Goal: Navigation & Orientation: Find specific page/section

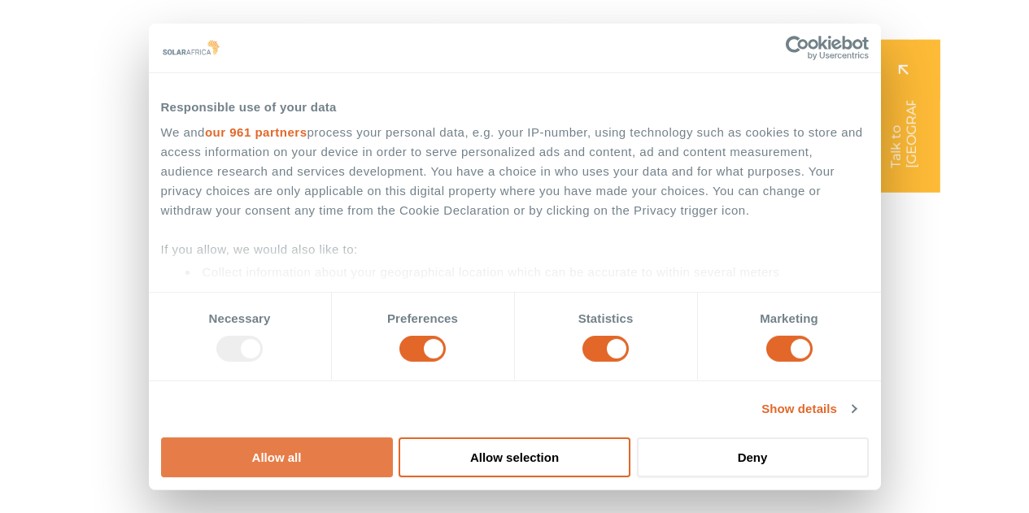
scroll to position [24, 0]
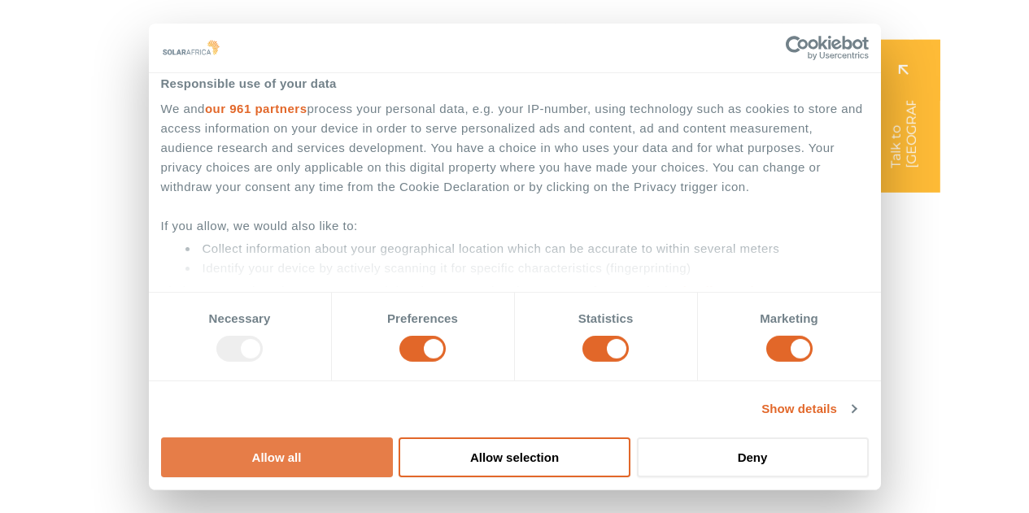
click at [393, 438] on button "Allow all" at bounding box center [277, 458] width 232 height 40
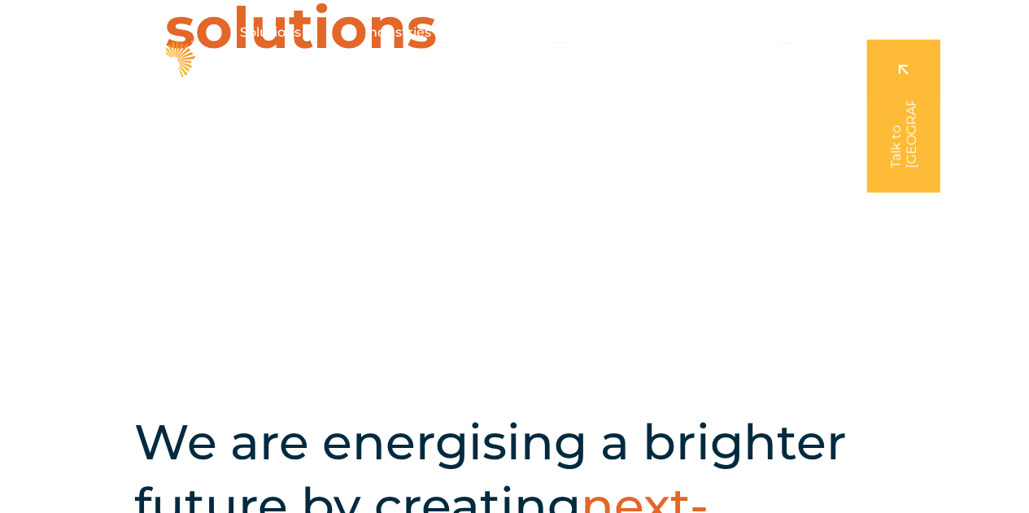
scroll to position [0, 0]
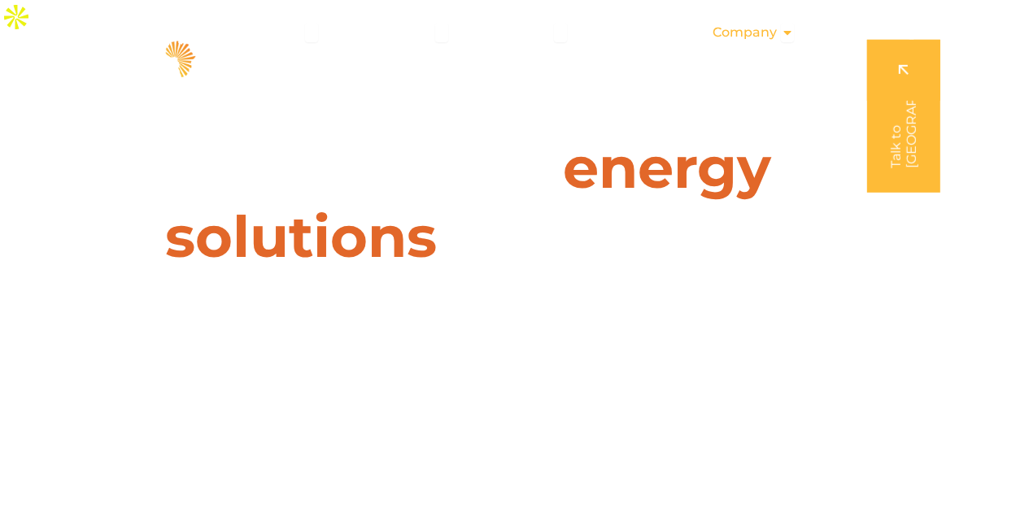
click at [785, 30] on icon "Menu" at bounding box center [787, 32] width 13 height 13
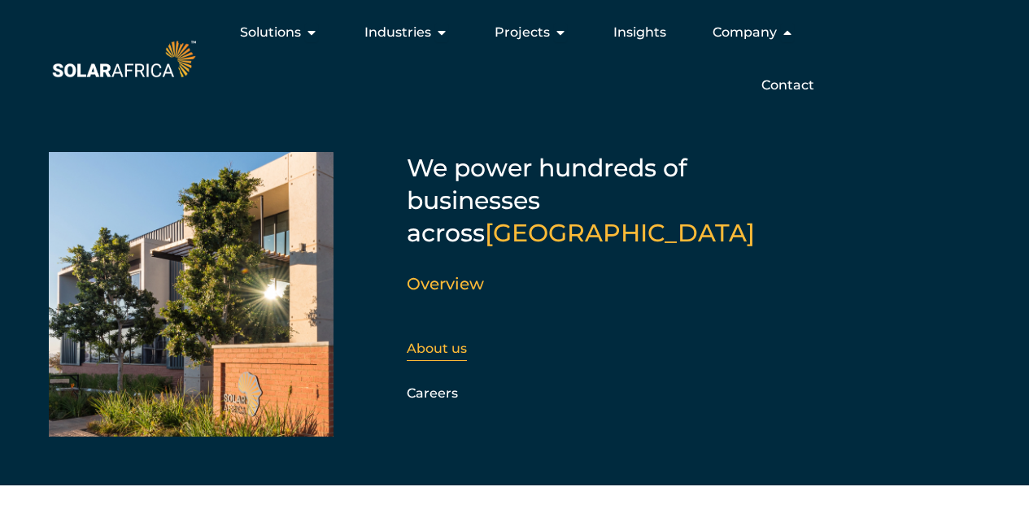
click at [442, 341] on link "About us" at bounding box center [437, 348] width 60 height 15
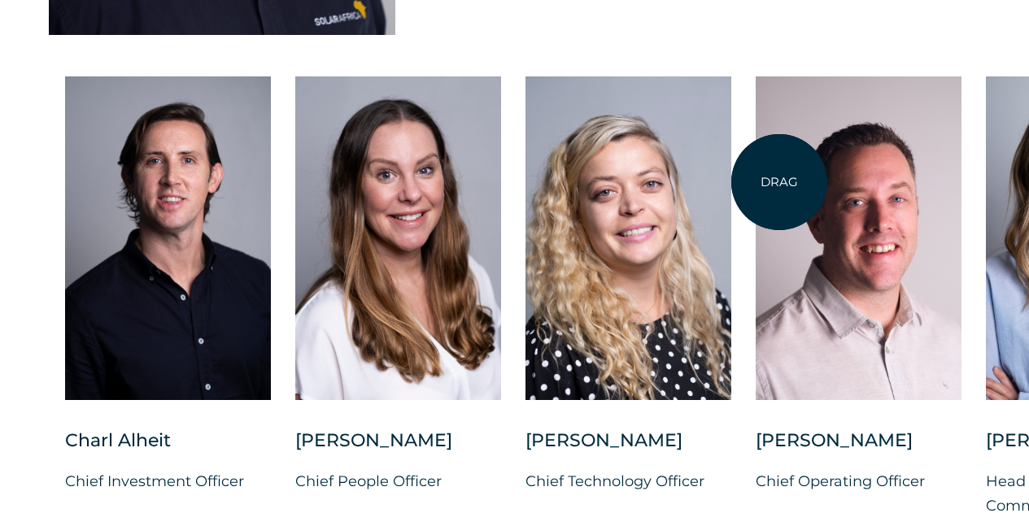
scroll to position [4170, 0]
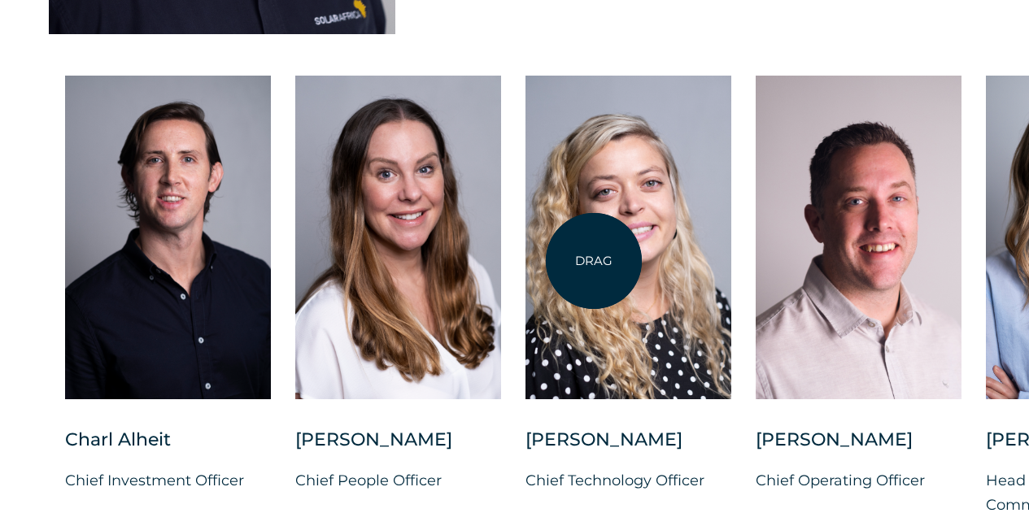
click at [594, 261] on div at bounding box center [629, 238] width 206 height 324
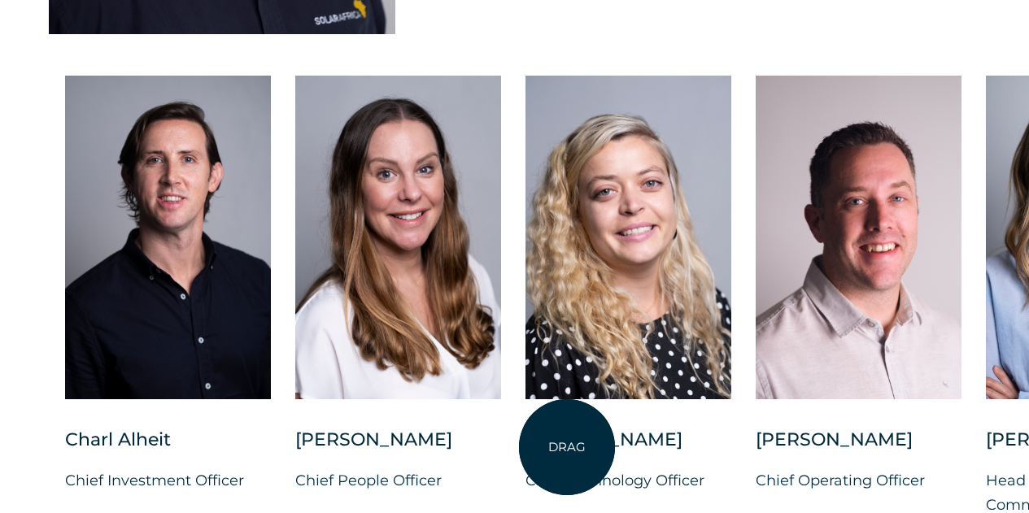
click at [567, 446] on div "Suné Heesen" at bounding box center [629, 448] width 206 height 41
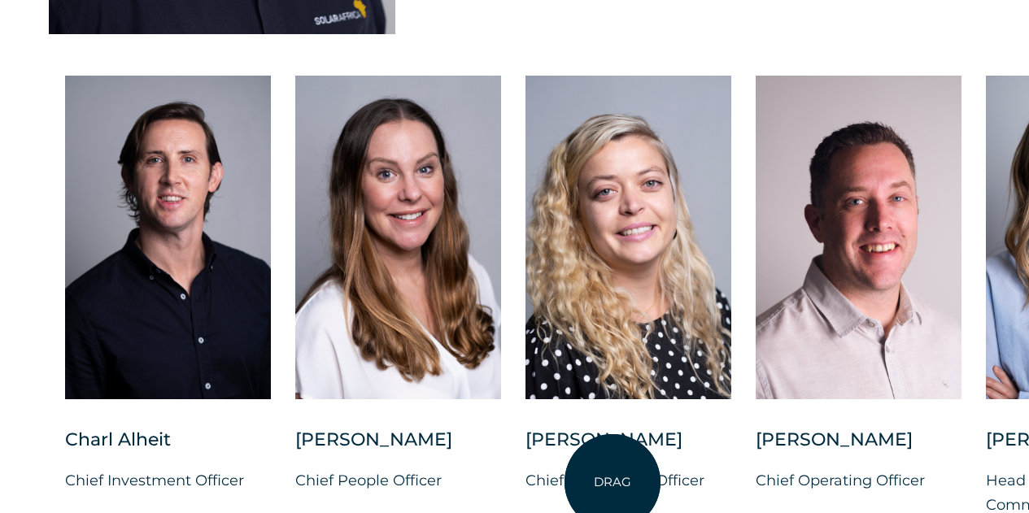
click at [613, 483] on p "Chief Technology Officer" at bounding box center [629, 481] width 206 height 24
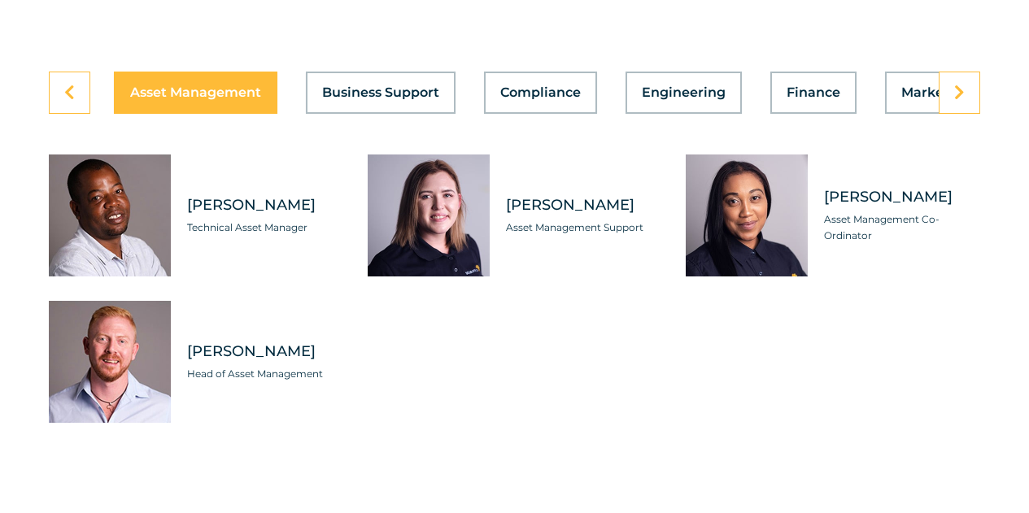
scroll to position [4691, 0]
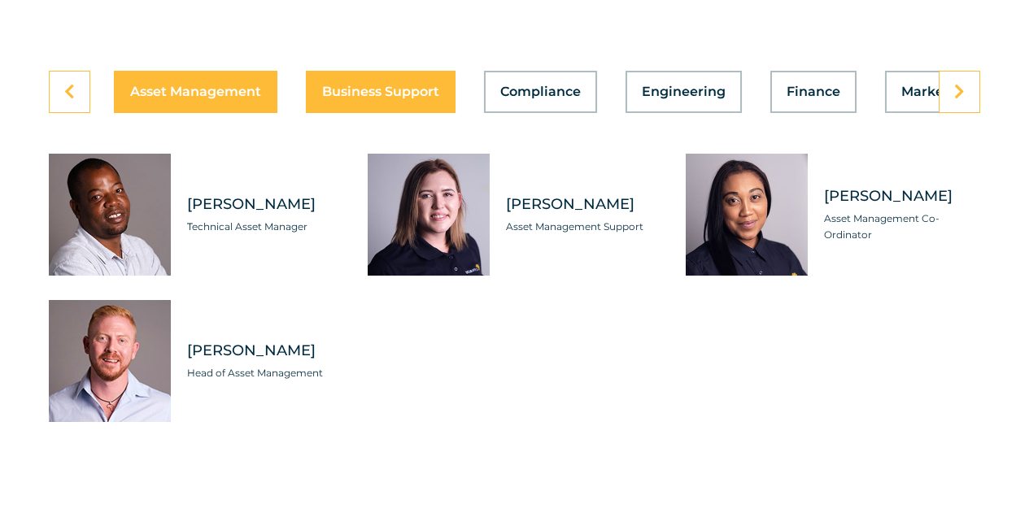
click at [391, 86] on span "Business Support" at bounding box center [380, 91] width 117 height 13
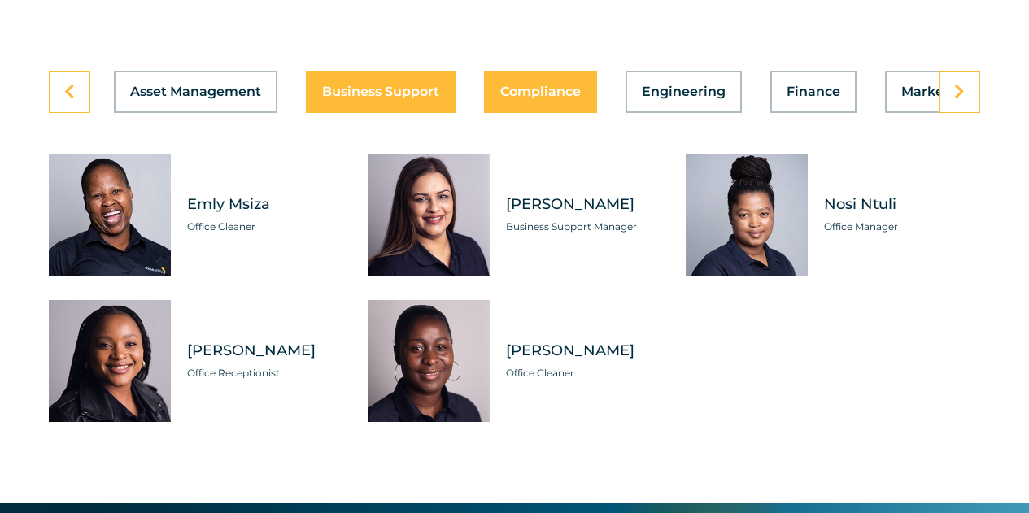
click at [535, 98] on span "Compliance" at bounding box center [540, 91] width 81 height 13
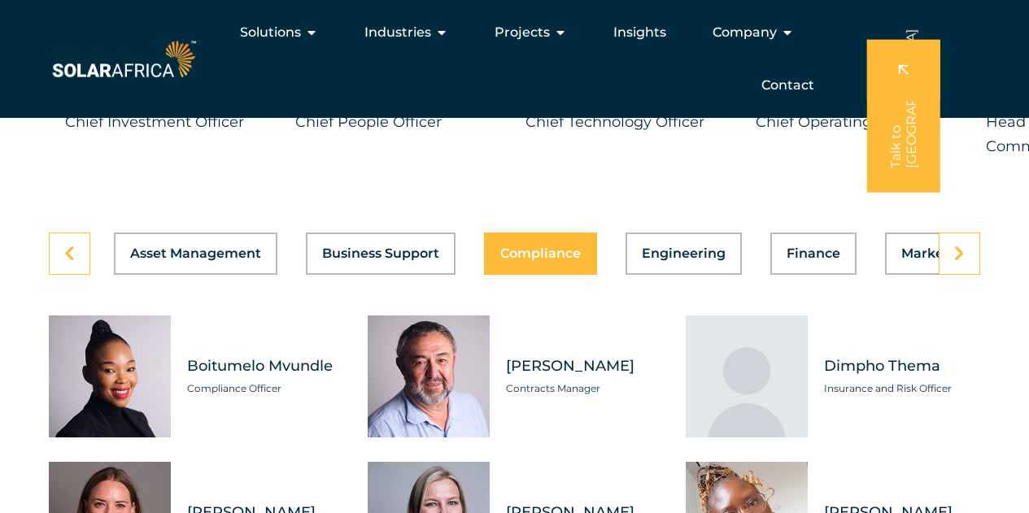
scroll to position [4528, 0]
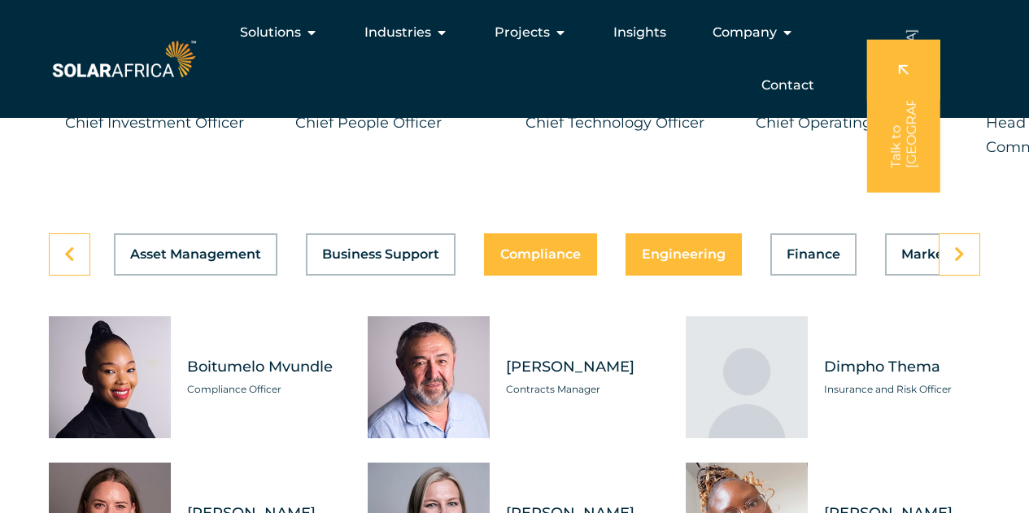
click at [672, 248] on span "Engineering" at bounding box center [684, 254] width 84 height 13
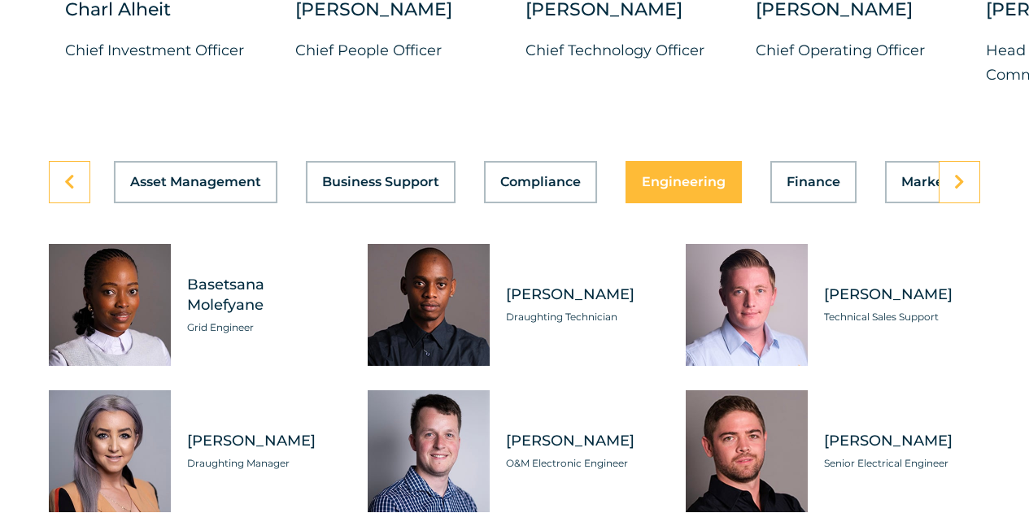
scroll to position [4608, 0]
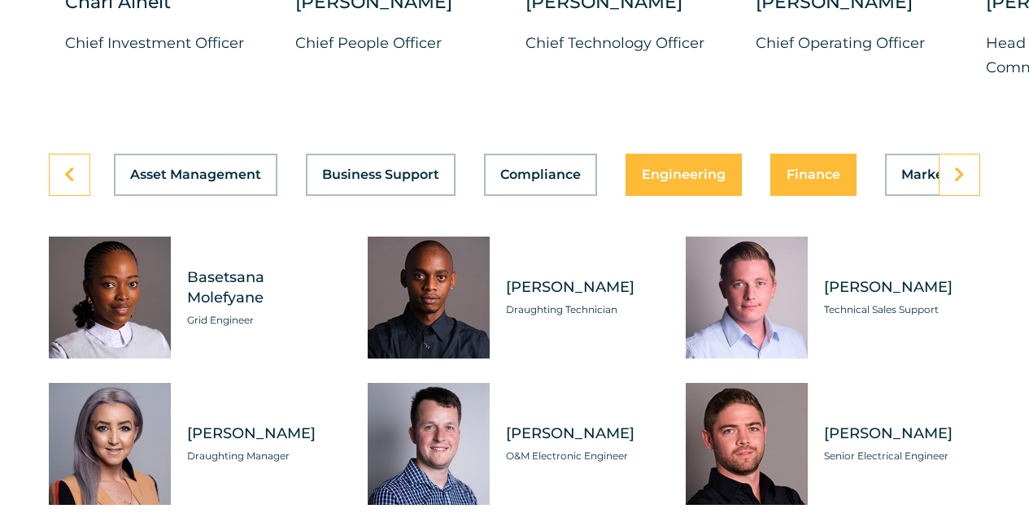
click at [806, 195] on button "Finance" at bounding box center [814, 175] width 86 height 42
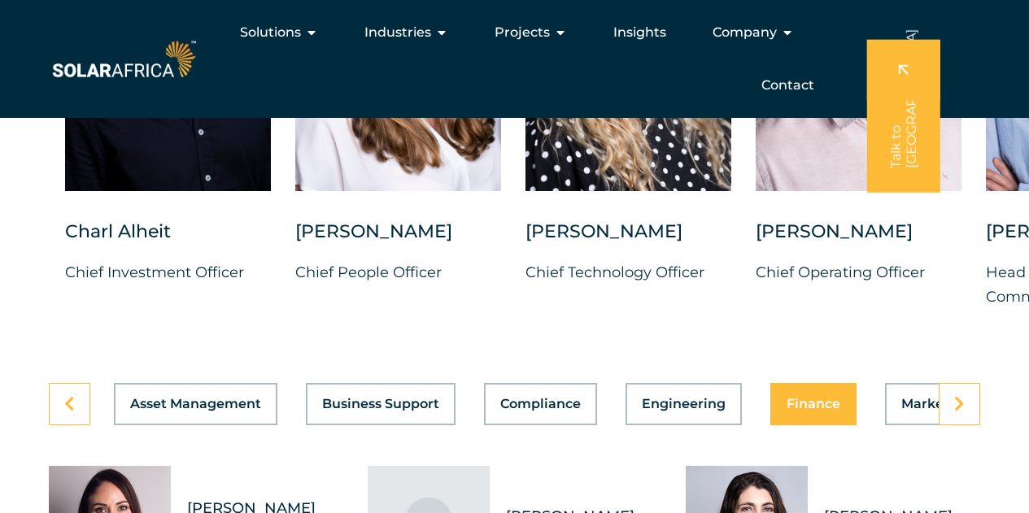
scroll to position [4370, 0]
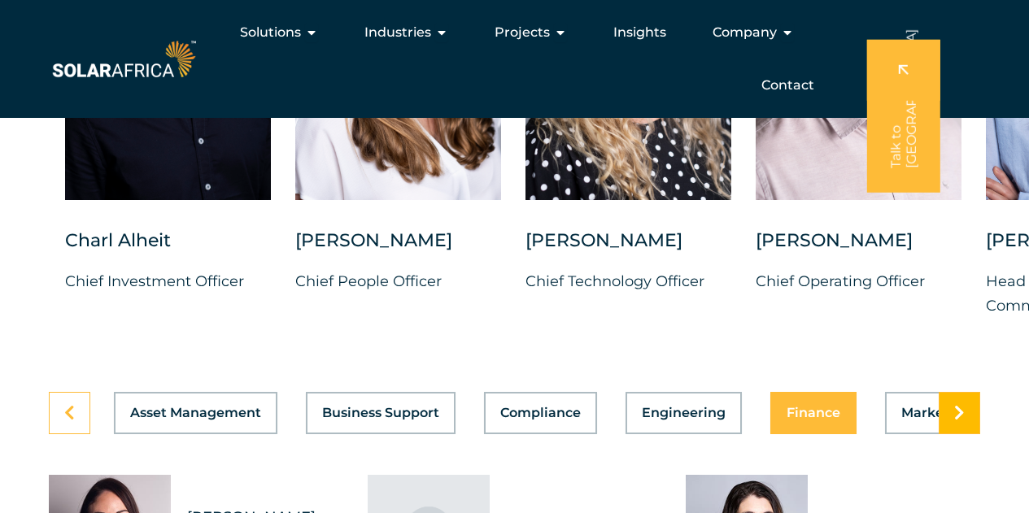
click at [967, 419] on link at bounding box center [960, 413] width 42 height 42
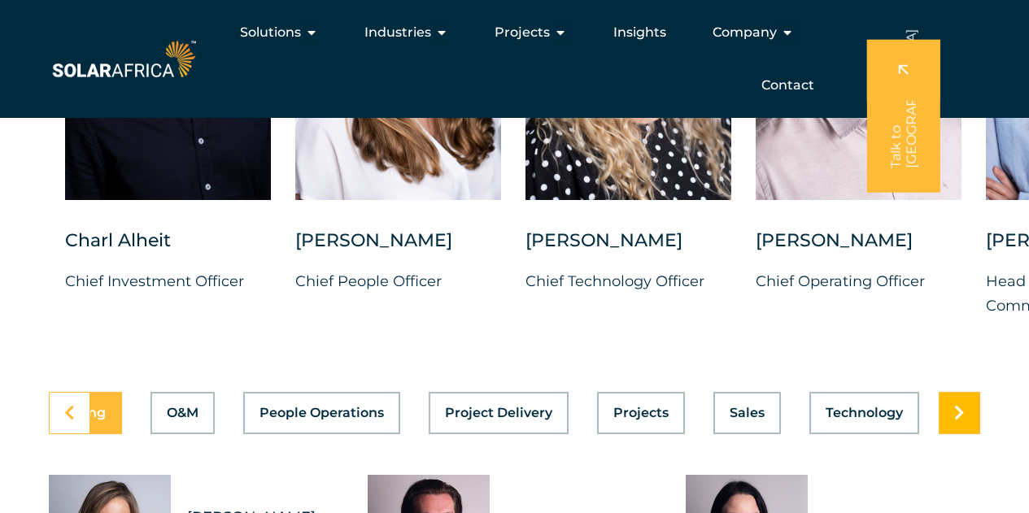
scroll to position [0, 867]
click at [72, 416] on icon at bounding box center [69, 413] width 11 height 16
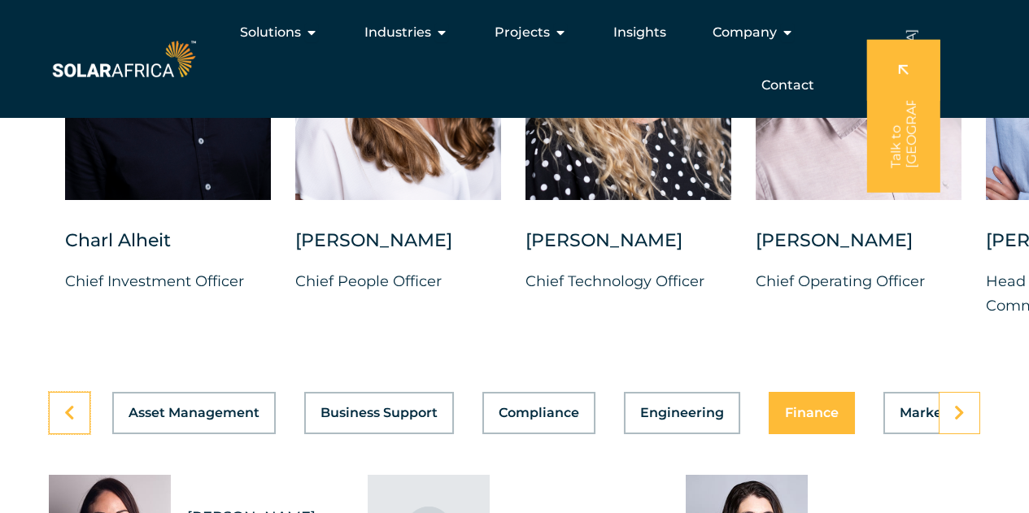
scroll to position [0, 0]
click at [911, 418] on span "Marketing" at bounding box center [937, 413] width 70 height 13
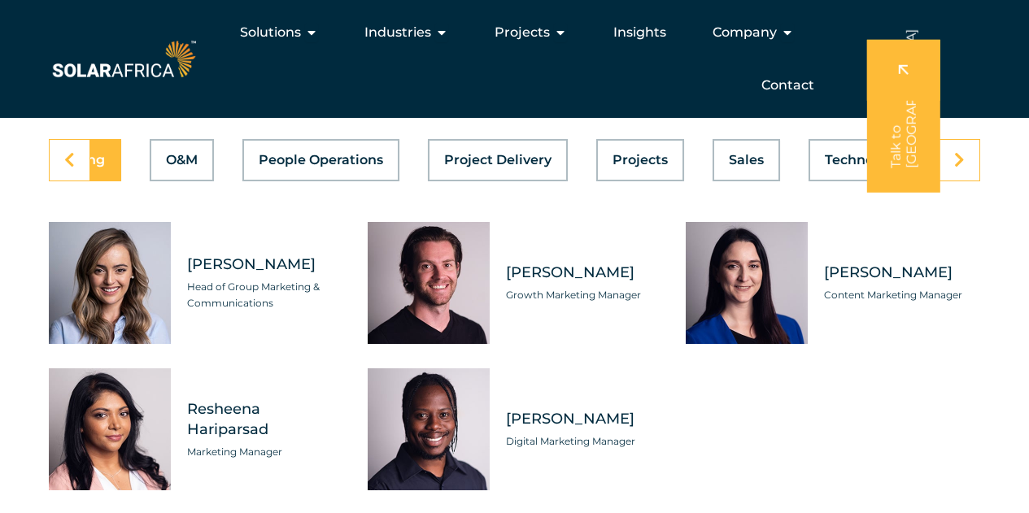
scroll to position [4620, 0]
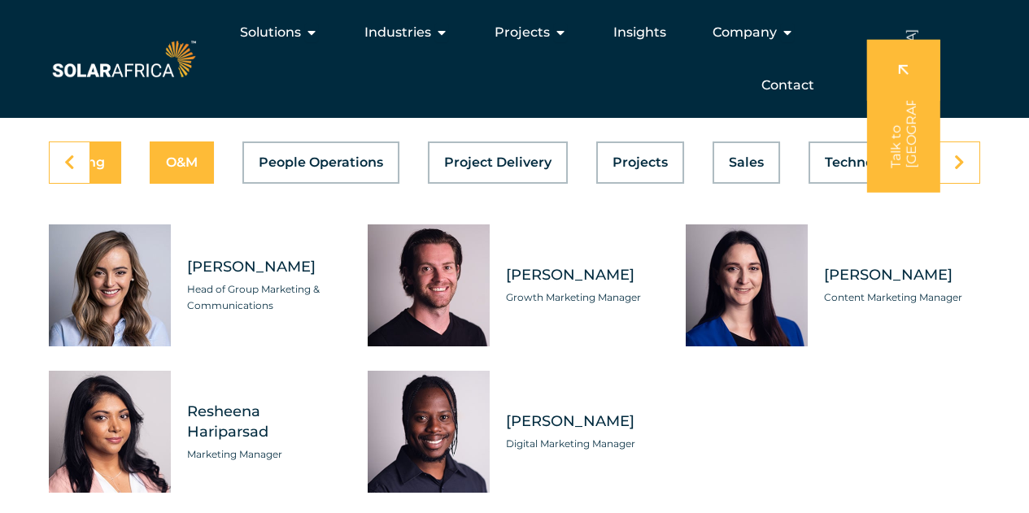
click at [186, 164] on div "Asset Management Business Support Compliance Engineering Finance Marketing O&M …" at bounding box center [515, 163] width 932 height 42
click at [171, 177] on button "O&M" at bounding box center [182, 163] width 64 height 42
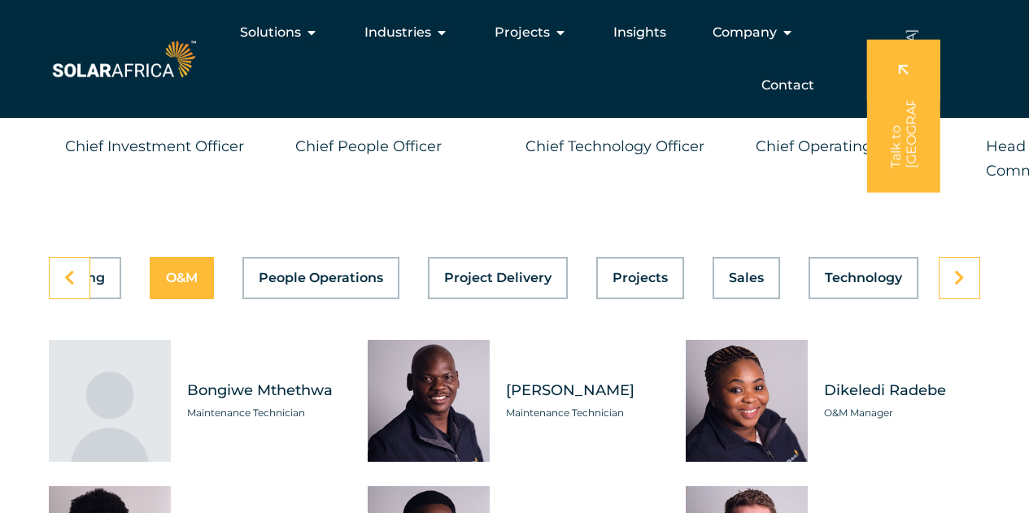
scroll to position [4496, 0]
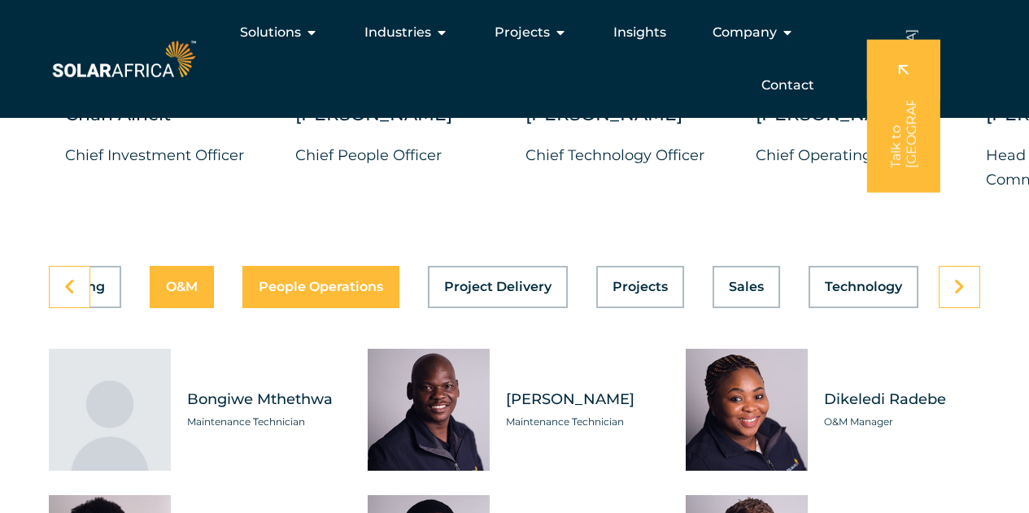
click at [299, 294] on span "People Operations" at bounding box center [321, 287] width 125 height 13
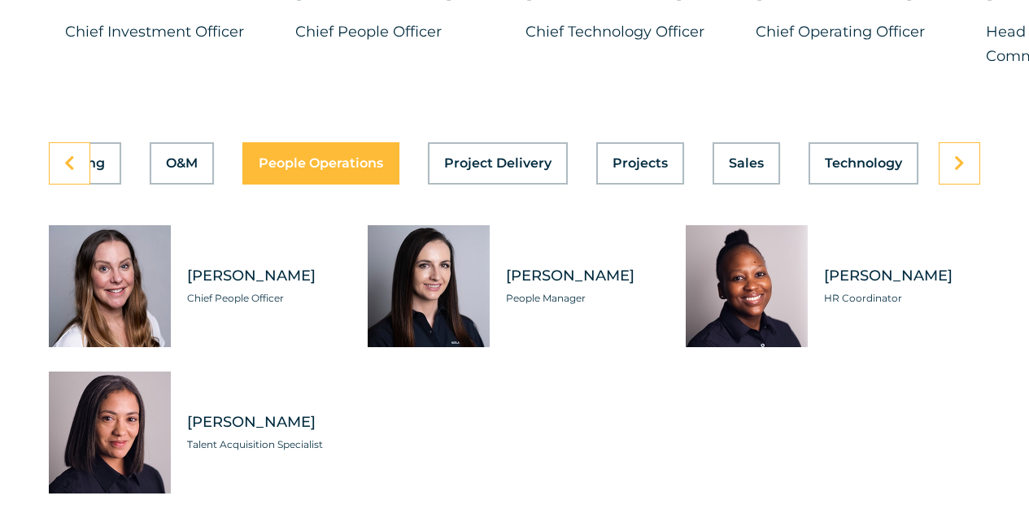
scroll to position [4621, 0]
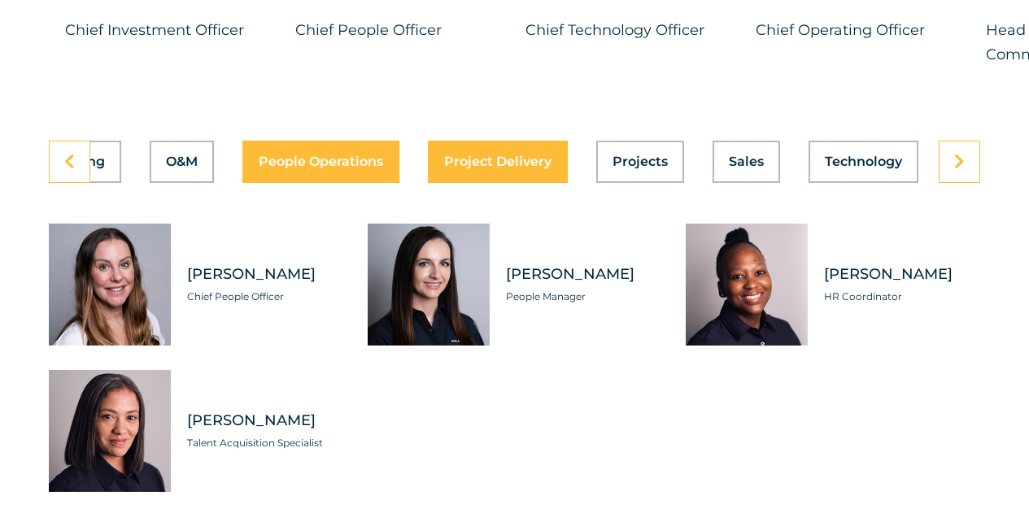
click at [496, 168] on span "Project Delivery" at bounding box center [497, 161] width 107 height 13
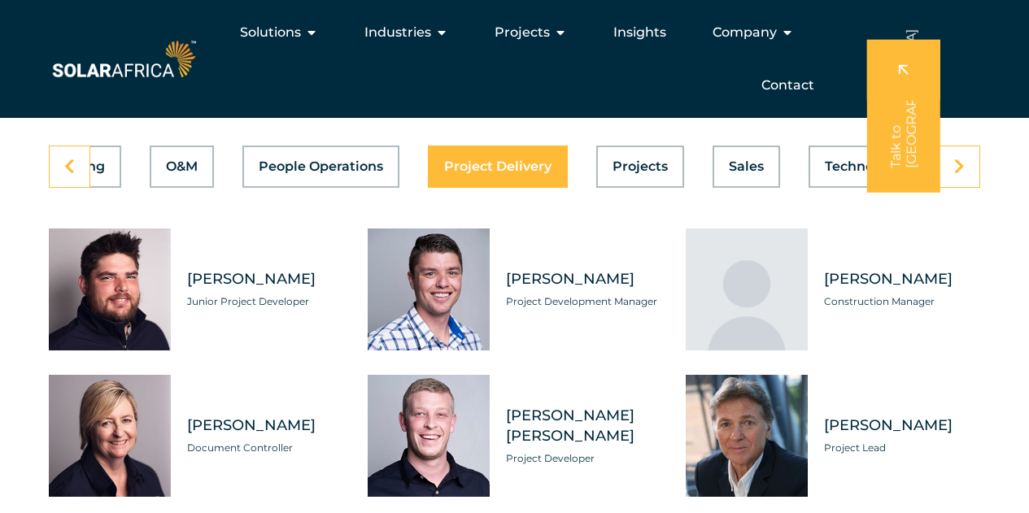
scroll to position [4616, 0]
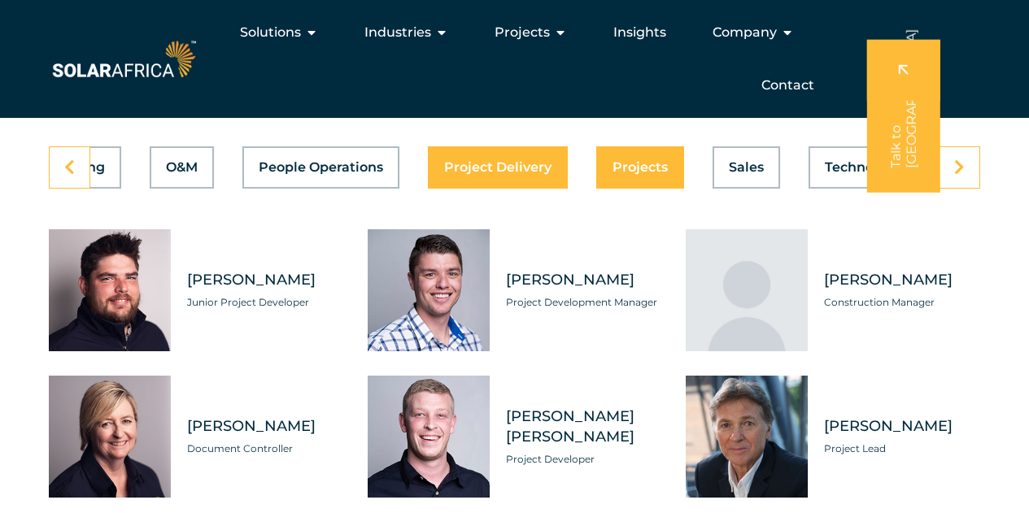
click at [635, 172] on span "Projects" at bounding box center [640, 167] width 55 height 13
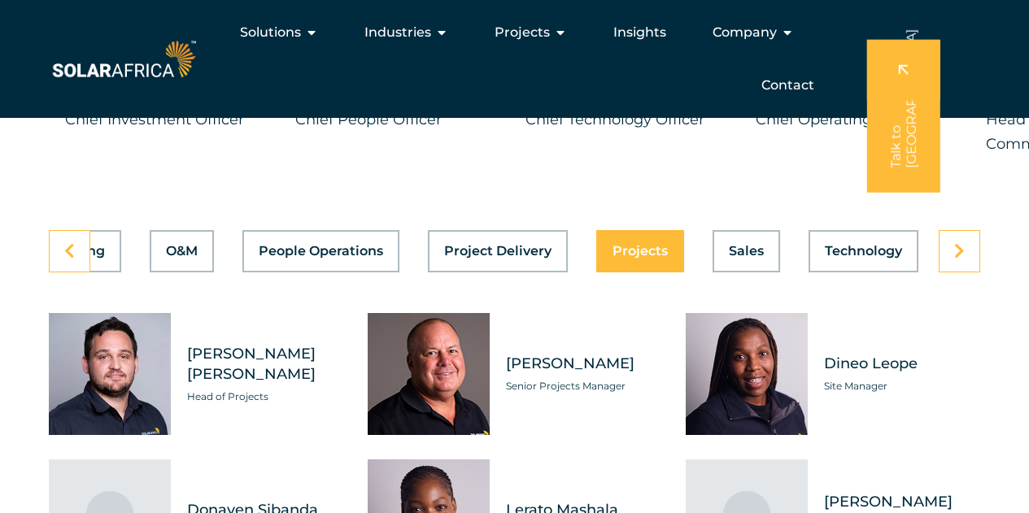
scroll to position [4529, 0]
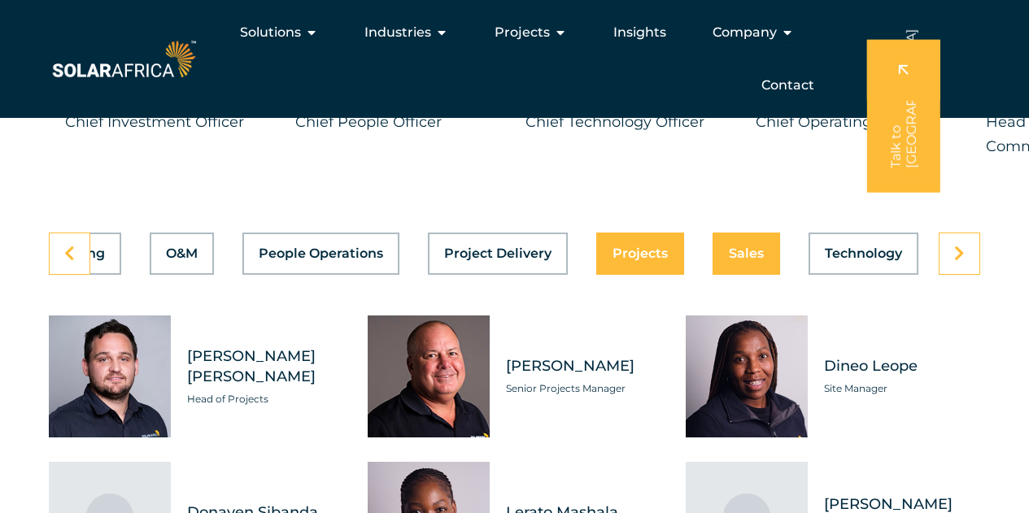
click at [735, 258] on span "Sales" at bounding box center [746, 253] width 35 height 13
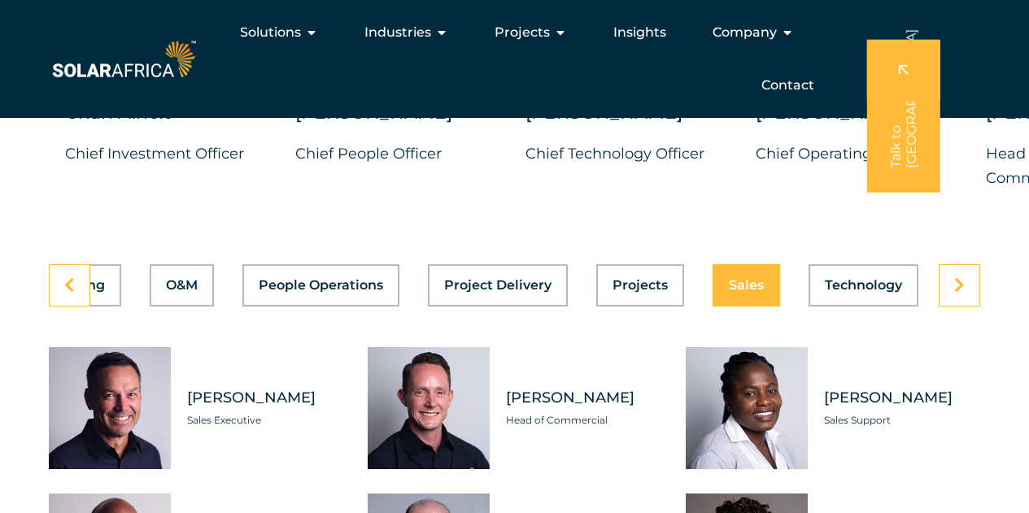
scroll to position [4497, 0]
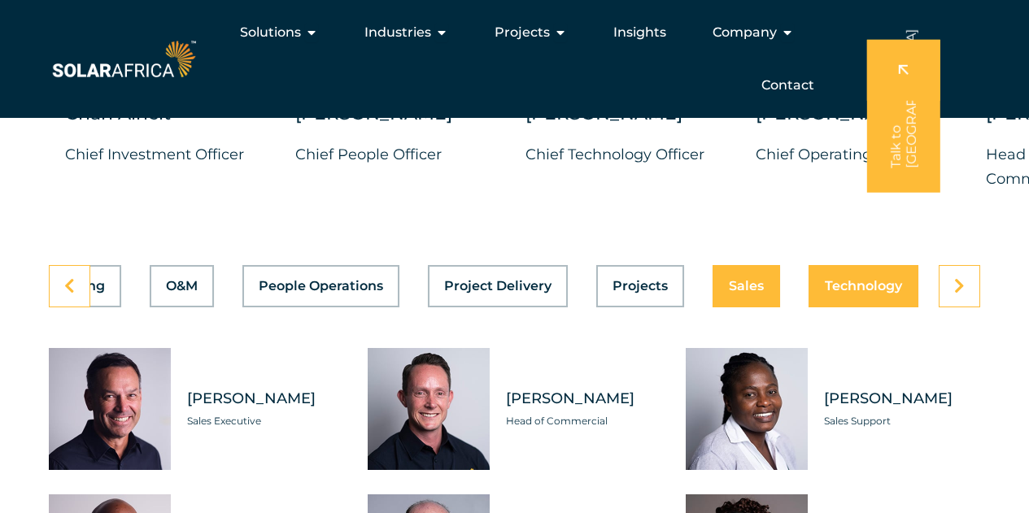
click at [859, 280] on button "Technology" at bounding box center [864, 286] width 110 height 42
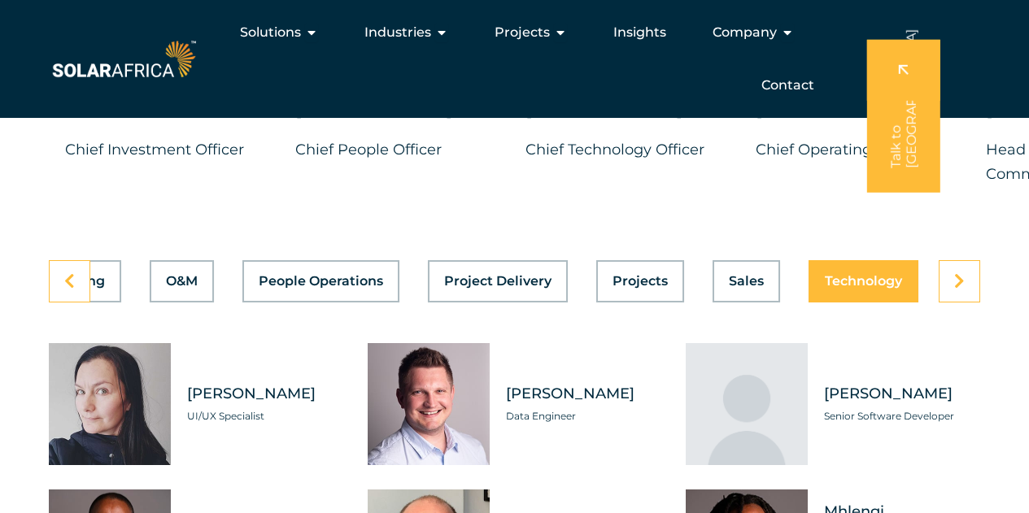
scroll to position [4486, 0]
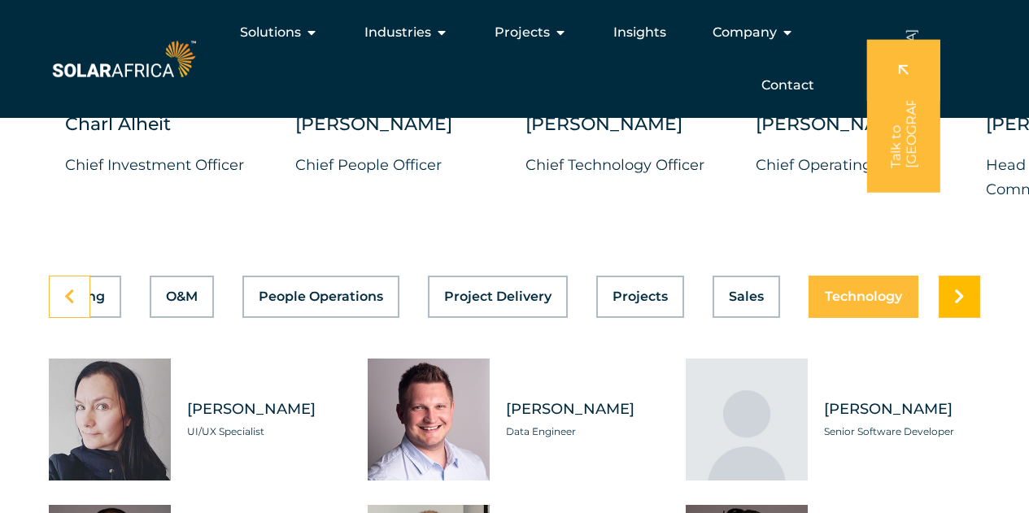
click at [965, 298] on link at bounding box center [960, 297] width 42 height 42
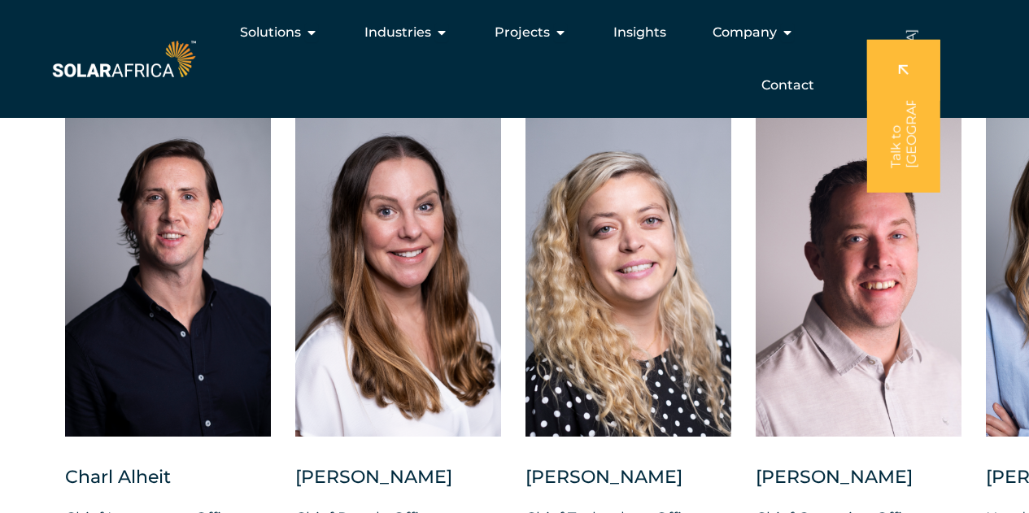
scroll to position [4132, 0]
